Goal: Task Accomplishment & Management: Use online tool/utility

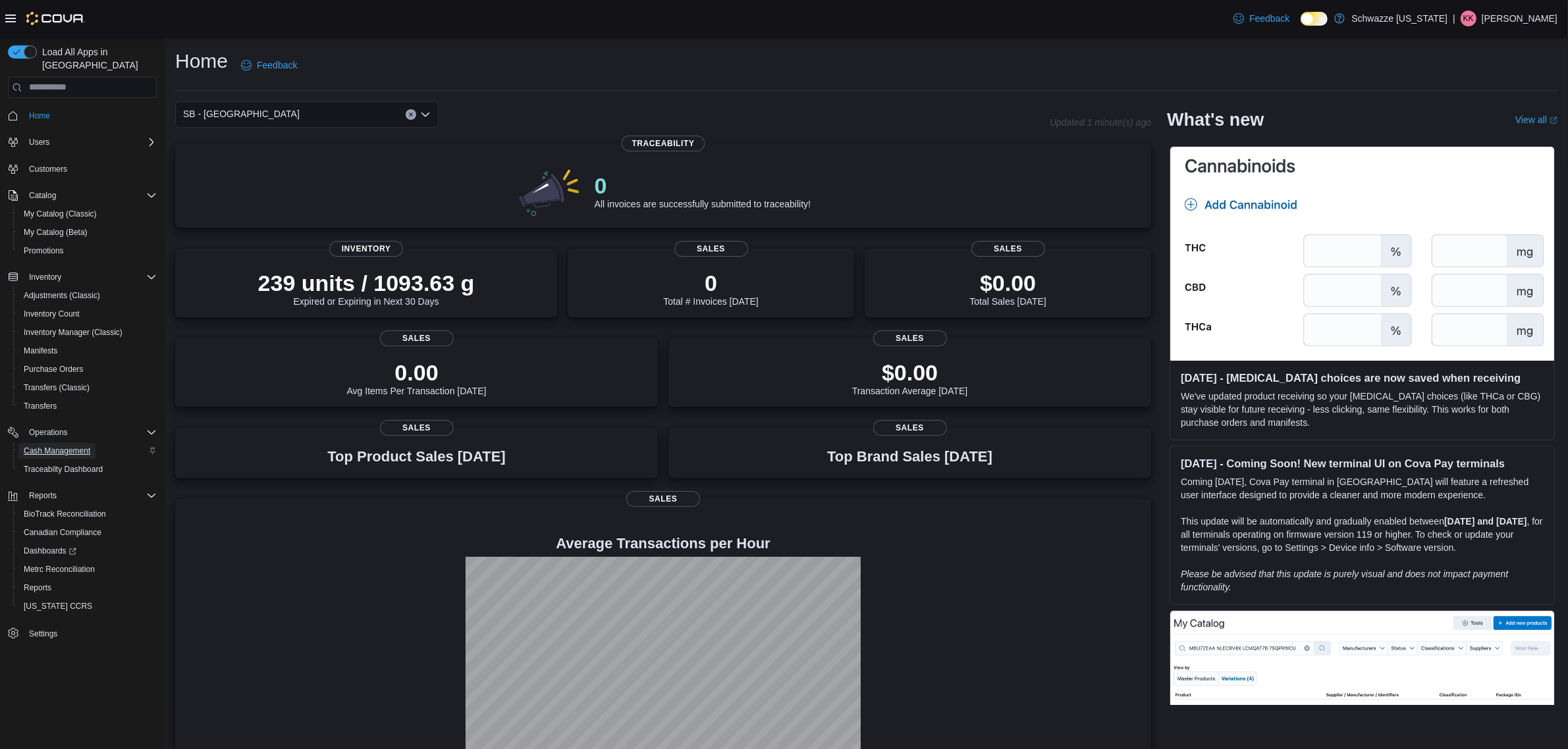
click at [74, 445] on span "Cash Management" at bounding box center [56, 451] width 67 height 10
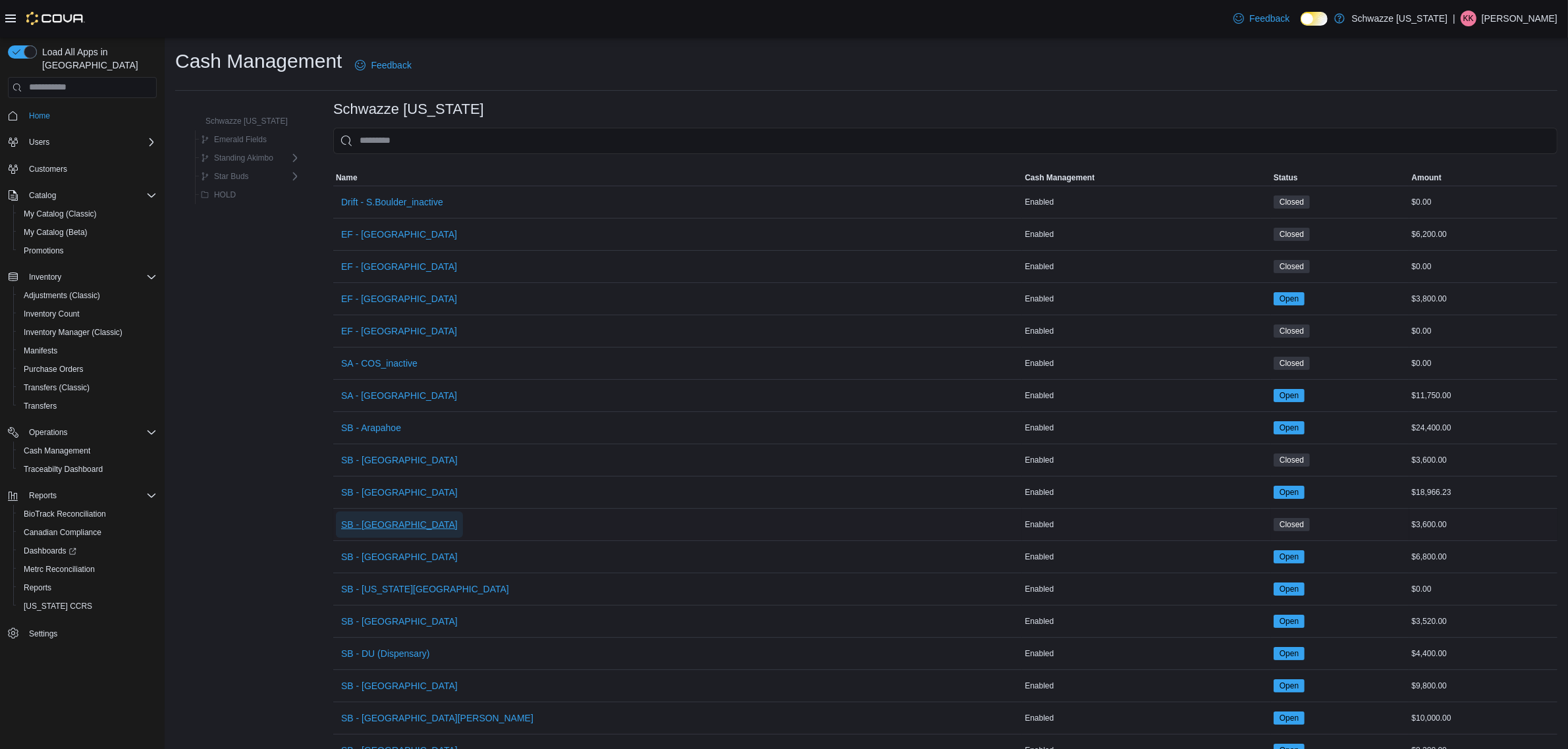
click at [386, 527] on span "SB - Boulder" at bounding box center [399, 524] width 116 height 13
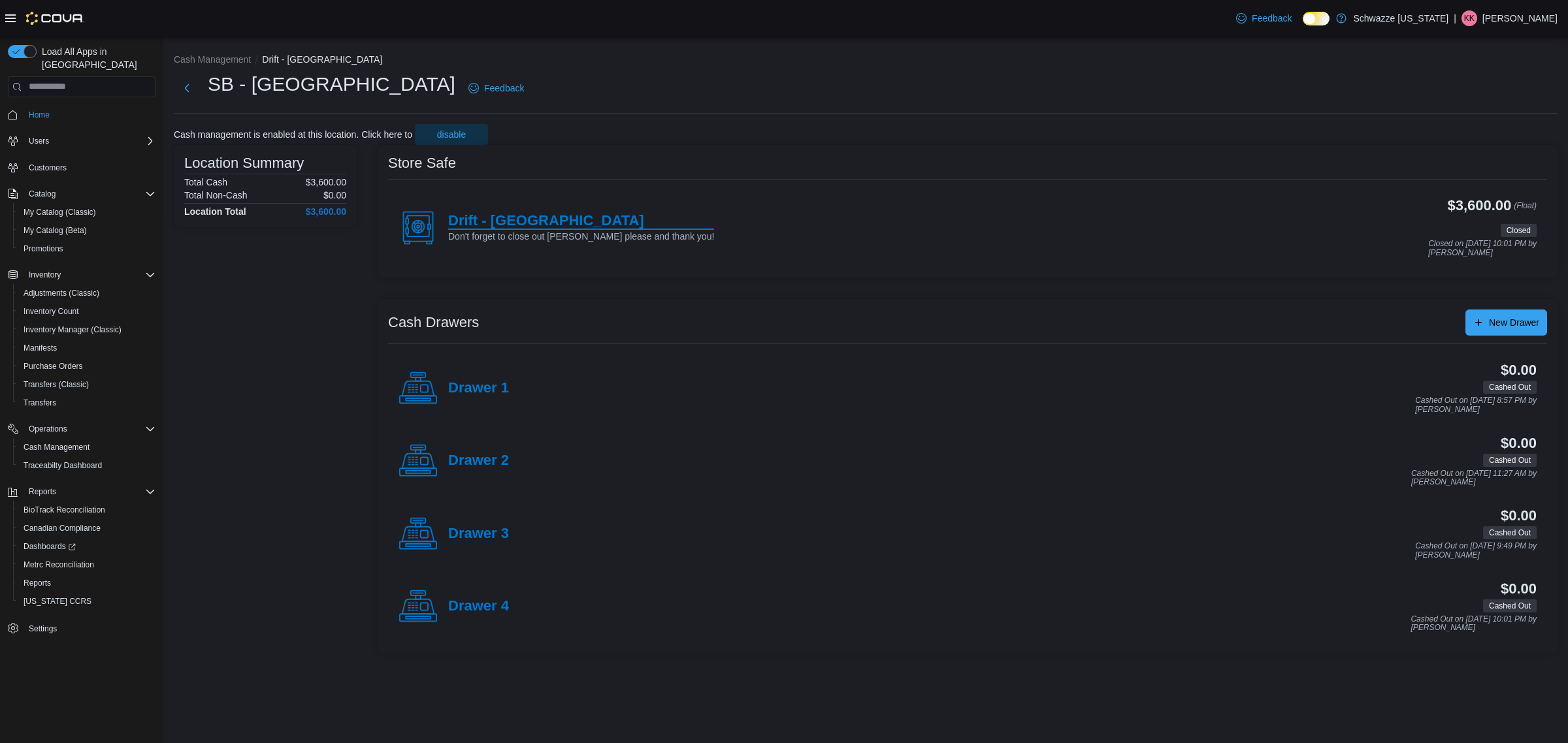
click at [477, 218] on h4 "Drift - Central Boulder" at bounding box center [581, 221] width 266 height 17
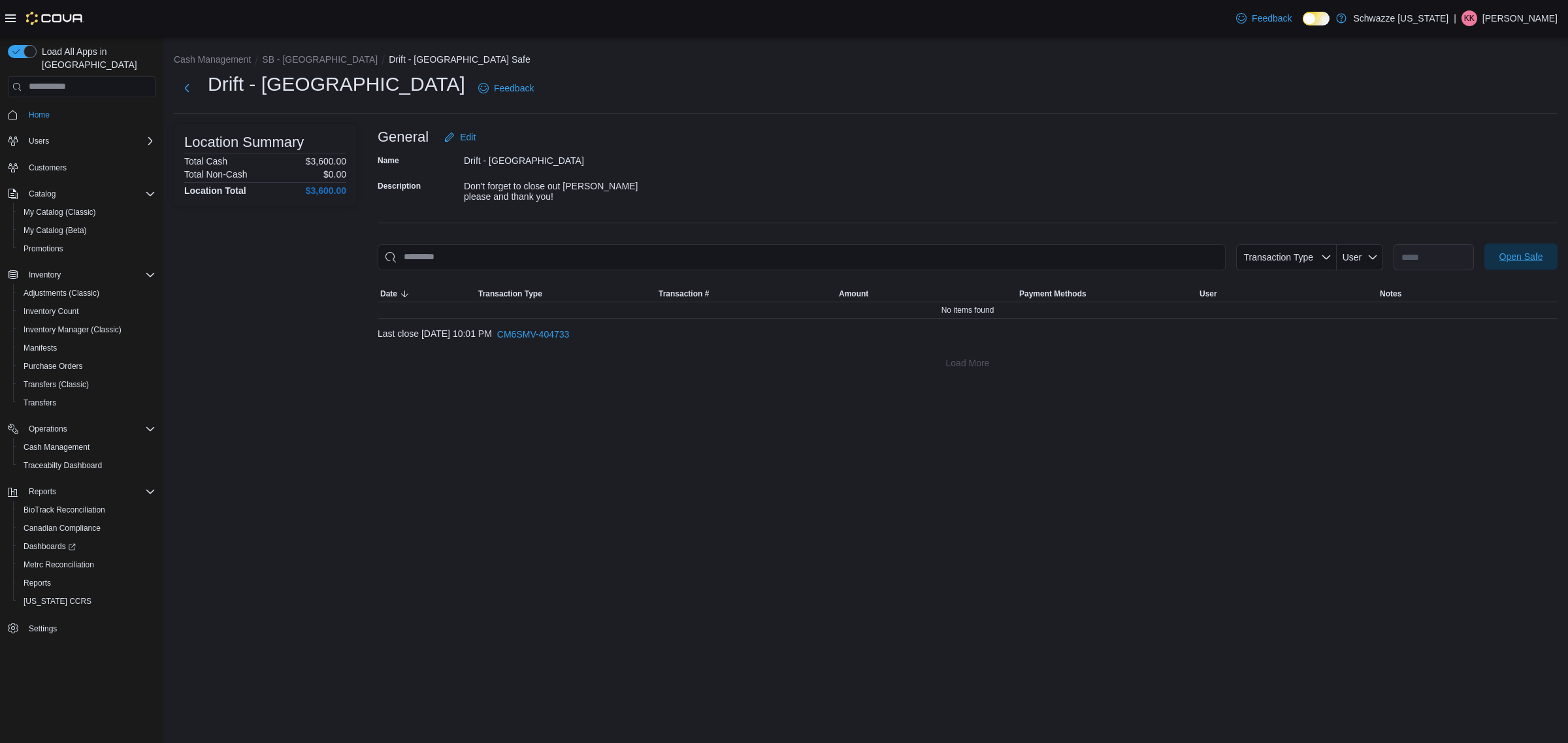
click at [1523, 265] on span "Open Safe" at bounding box center [1520, 257] width 57 height 26
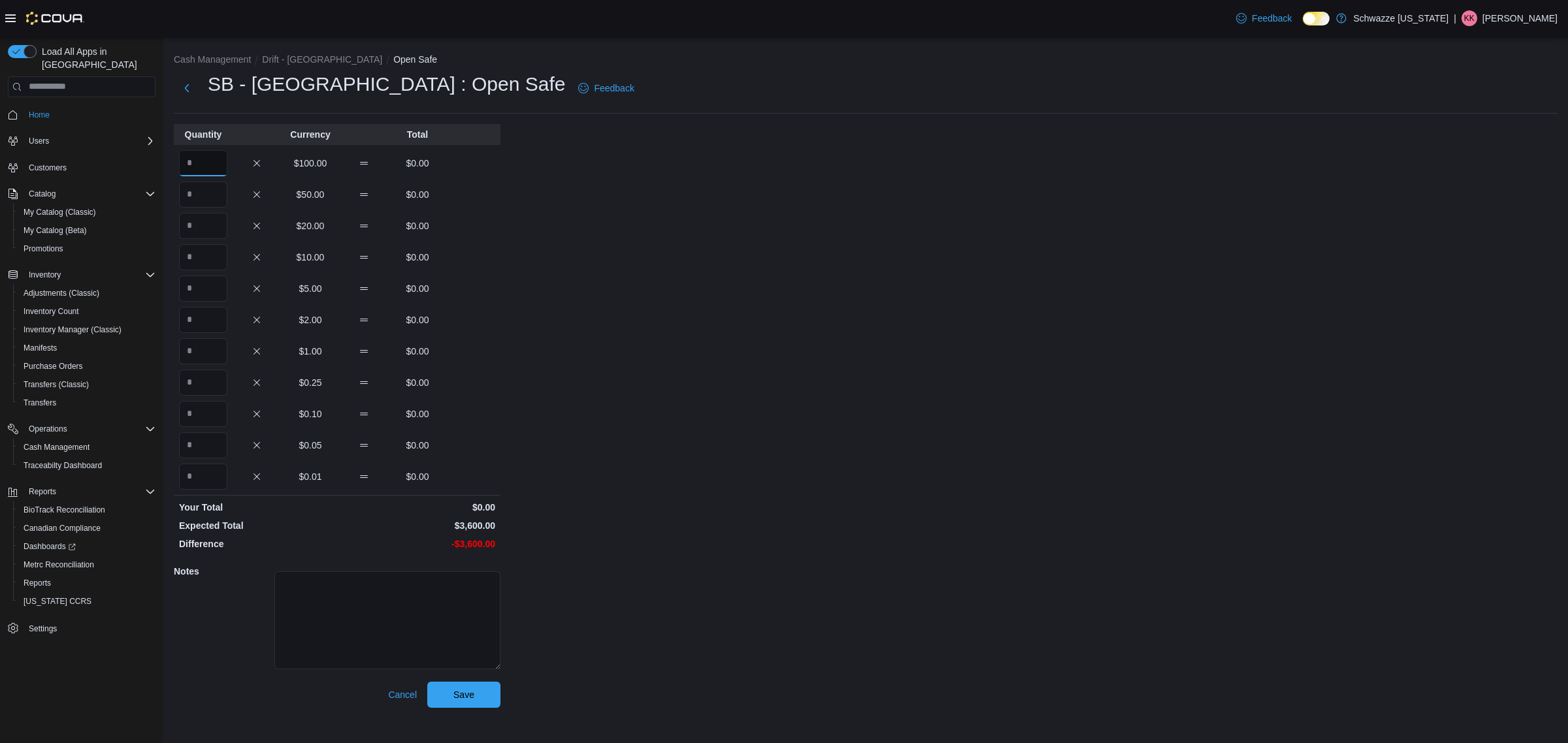
click at [205, 165] on input "Quantity" at bounding box center [203, 163] width 49 height 26
type input "**"
click at [466, 697] on span "Save" at bounding box center [464, 694] width 21 height 13
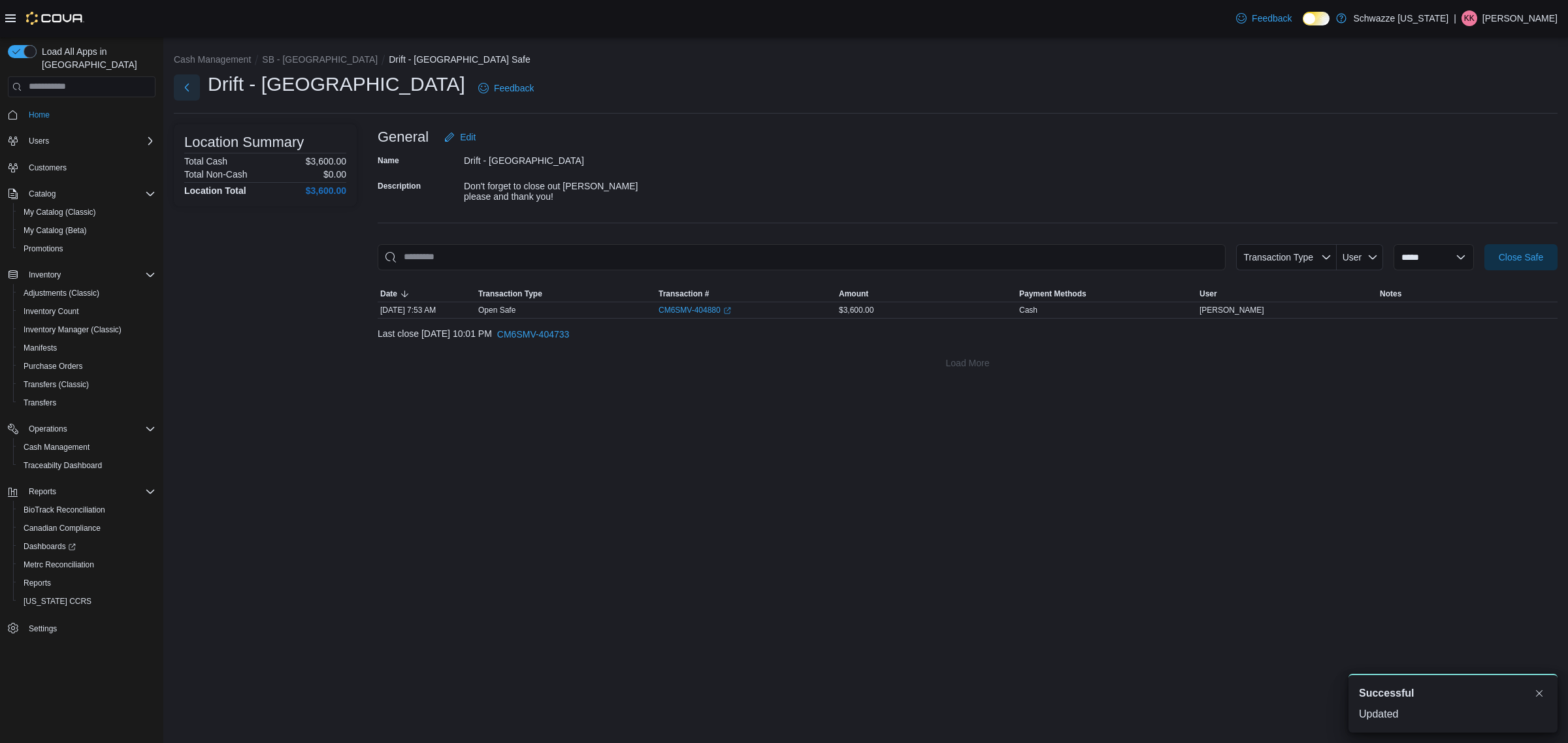
click at [194, 86] on button "Next" at bounding box center [187, 88] width 26 height 26
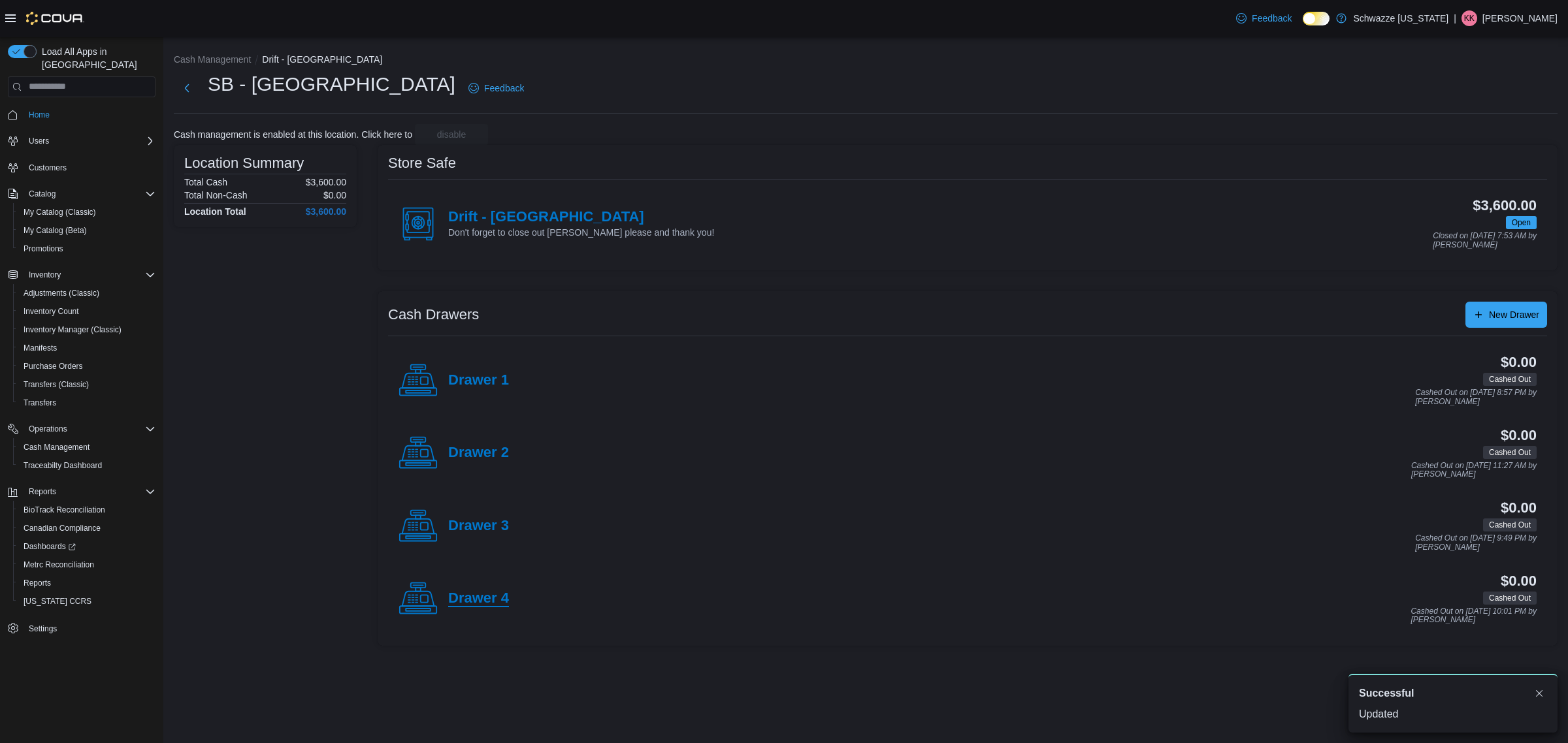
click at [477, 591] on h4 "Drawer 4" at bounding box center [478, 599] width 61 height 17
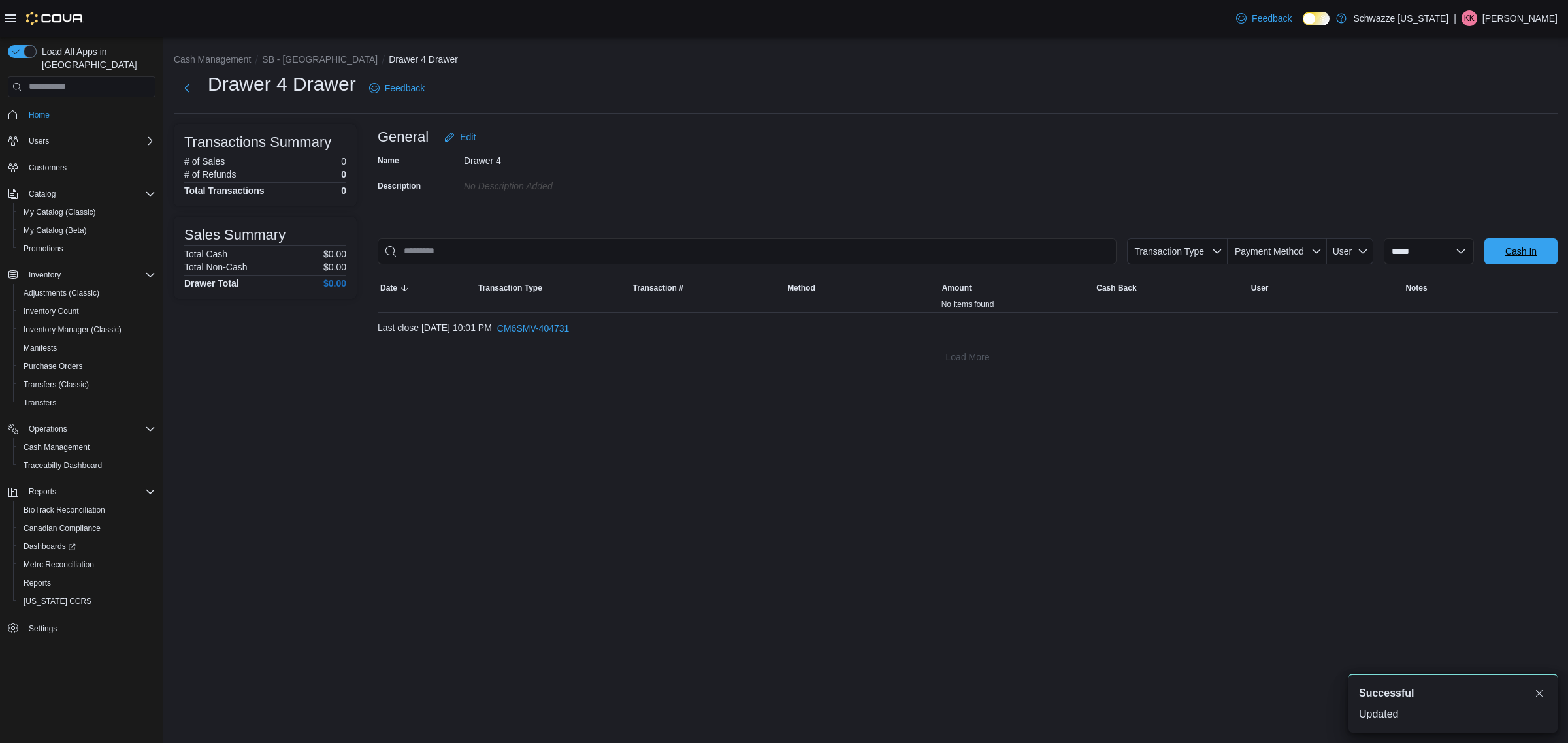
drag, startPoint x: 1506, startPoint y: 249, endPoint x: 1143, endPoint y: 242, distance: 363.1
click at [1506, 249] on span "Cash In" at bounding box center [1520, 251] width 31 height 13
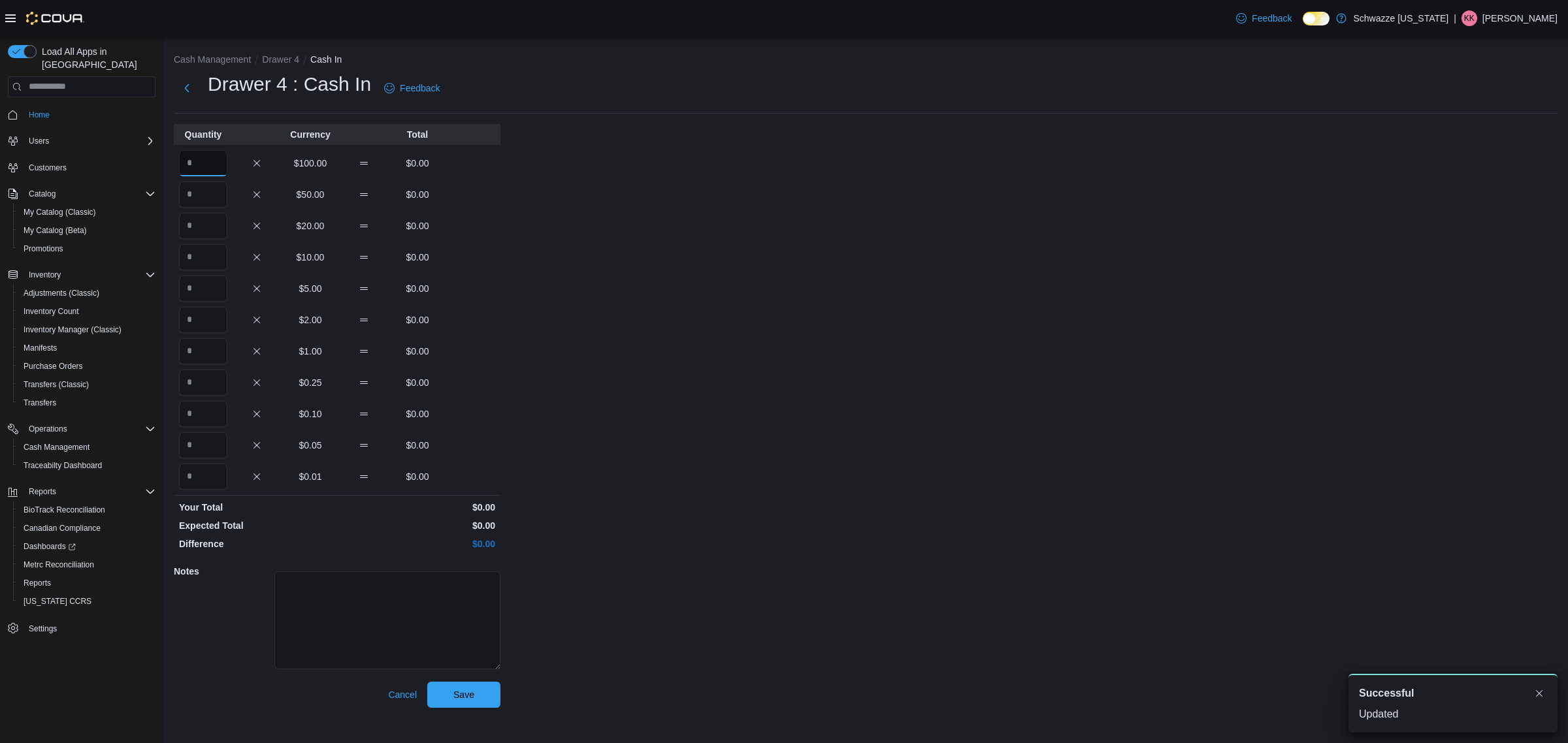
drag, startPoint x: 199, startPoint y: 160, endPoint x: 216, endPoint y: 162, distance: 17.1
click at [205, 162] on input "Quantity" at bounding box center [203, 163] width 49 height 26
type input "*"
click at [474, 693] on span "Save" at bounding box center [463, 694] width 57 height 26
